Goal: Ask a question

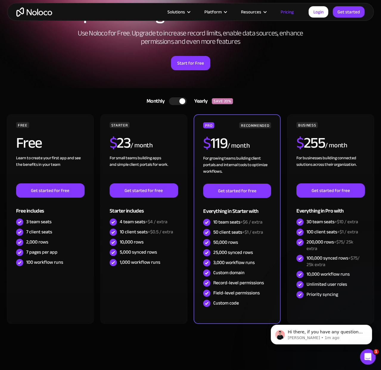
click at [369, 360] on icon "Open Intercom Messenger" at bounding box center [367, 357] width 10 height 10
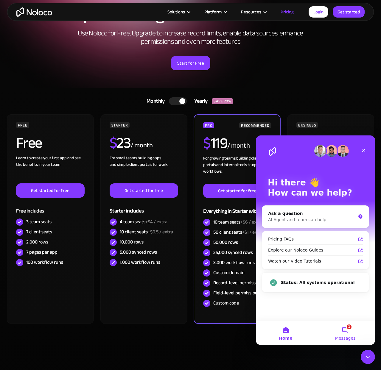
click at [345, 334] on button "1 Messages" at bounding box center [346, 333] width 60 height 24
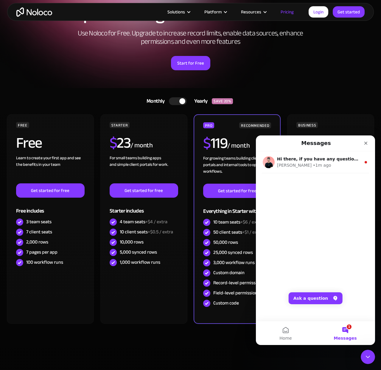
click at [321, 215] on div "Hi there, if you have any questions about our pricing, just let us know! Darrag…" at bounding box center [315, 236] width 119 height 170
click at [317, 303] on button "Ask a question" at bounding box center [316, 299] width 54 height 12
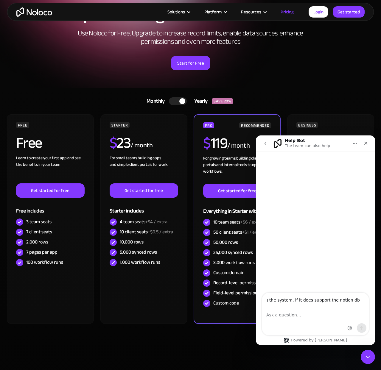
scroll to position [0, 39]
type input "hi, I was exploring the system, if it does support the notion db or not?"
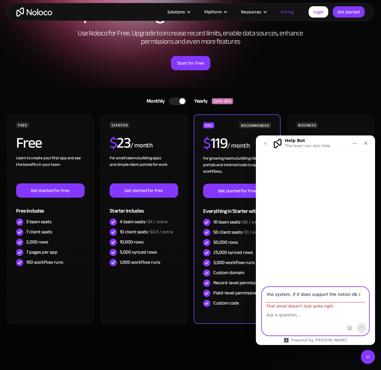
scroll to position [0, 0]
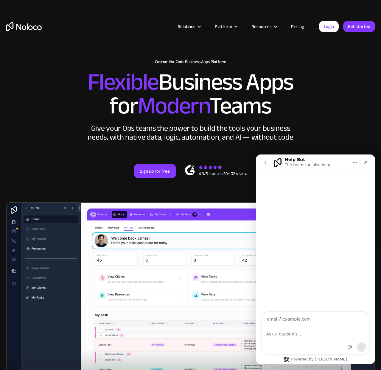
click at [266, 163] on icon "go back" at bounding box center [265, 162] width 5 height 5
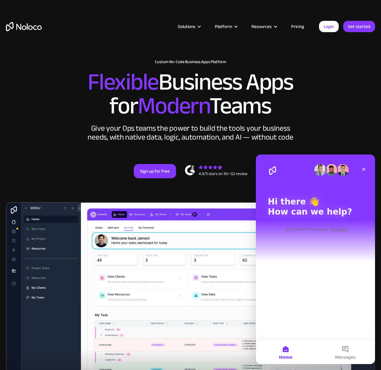
click at [304, 220] on div "Hi there 👋 How can we help?" at bounding box center [315, 208] width 107 height 107
click at [284, 308] on div "Hi there 👋 How can we help? Couldn't load apps. Try Again" at bounding box center [315, 248] width 119 height 186
drag, startPoint x: 293, startPoint y: 305, endPoint x: 304, endPoint y: 289, distance: 19.3
click at [297, 300] on div "Hi there 👋 How can we help? Couldn't load apps. Try Again" at bounding box center [315, 248] width 119 height 186
drag, startPoint x: 317, startPoint y: 251, endPoint x: 319, endPoint y: 246, distance: 5.5
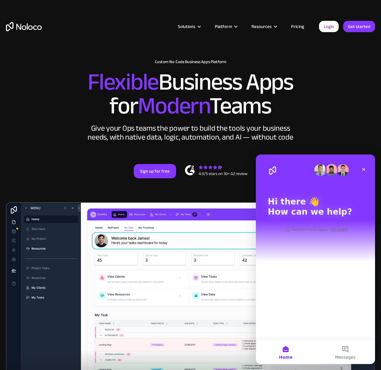
click at [317, 250] on div "Hi there 👋 How can we help?" at bounding box center [315, 208] width 107 height 107
click at [317, 238] on div "Hi there 👋 How can we help?" at bounding box center [315, 208] width 107 height 107
click at [363, 170] on icon "Close" at bounding box center [363, 169] width 5 height 5
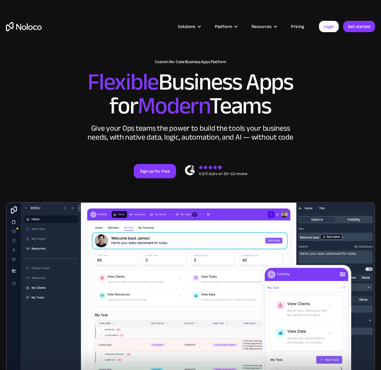
click at [25, 27] on img "home" at bounding box center [24, 26] width 36 height 9
